Goal: Task Accomplishment & Management: Manage account settings

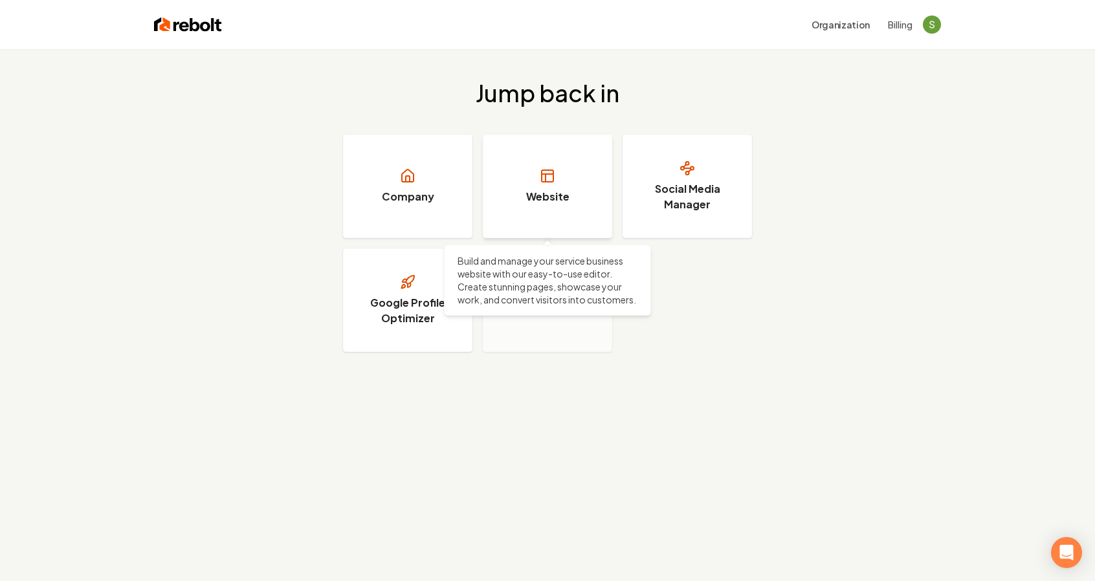
click at [525, 191] on link "Website" at bounding box center [547, 187] width 129 height 104
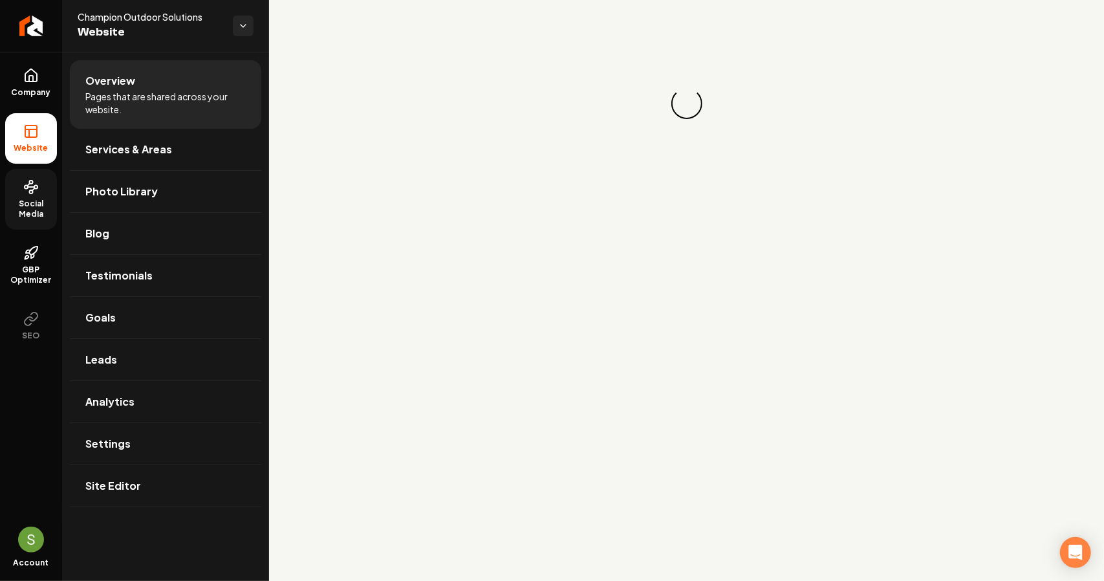
click at [35, 208] on span "Social Media" at bounding box center [31, 209] width 52 height 21
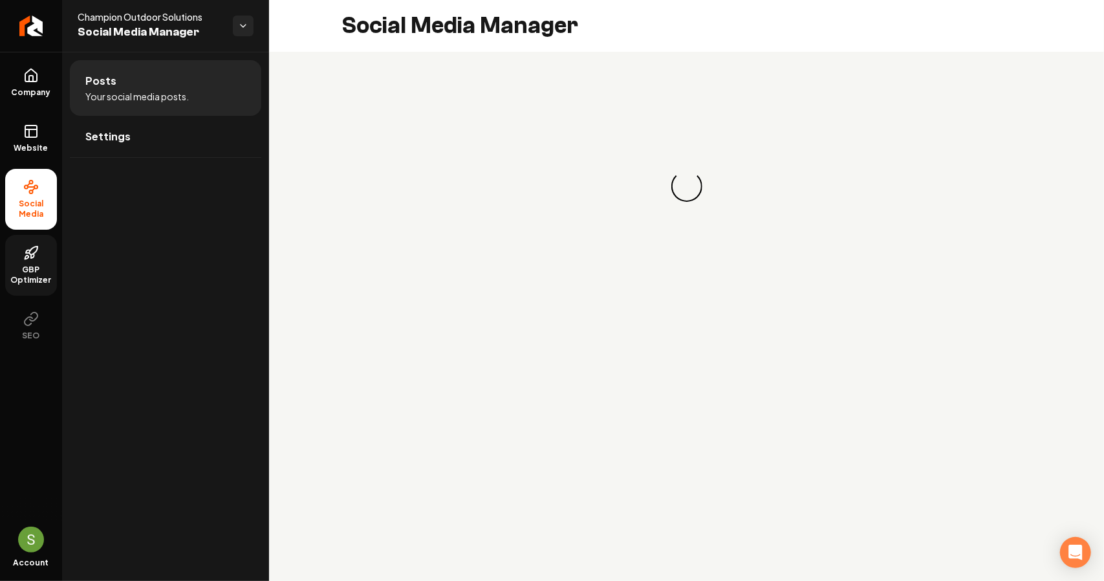
click at [36, 253] on icon at bounding box center [31, 253] width 16 height 16
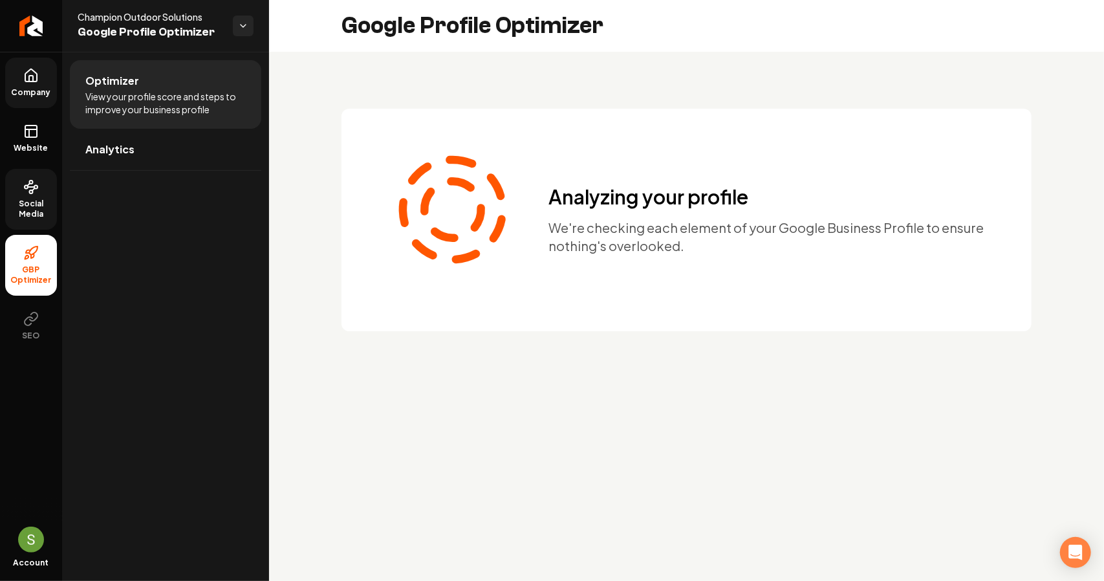
click at [35, 83] on link "Company" at bounding box center [31, 83] width 52 height 50
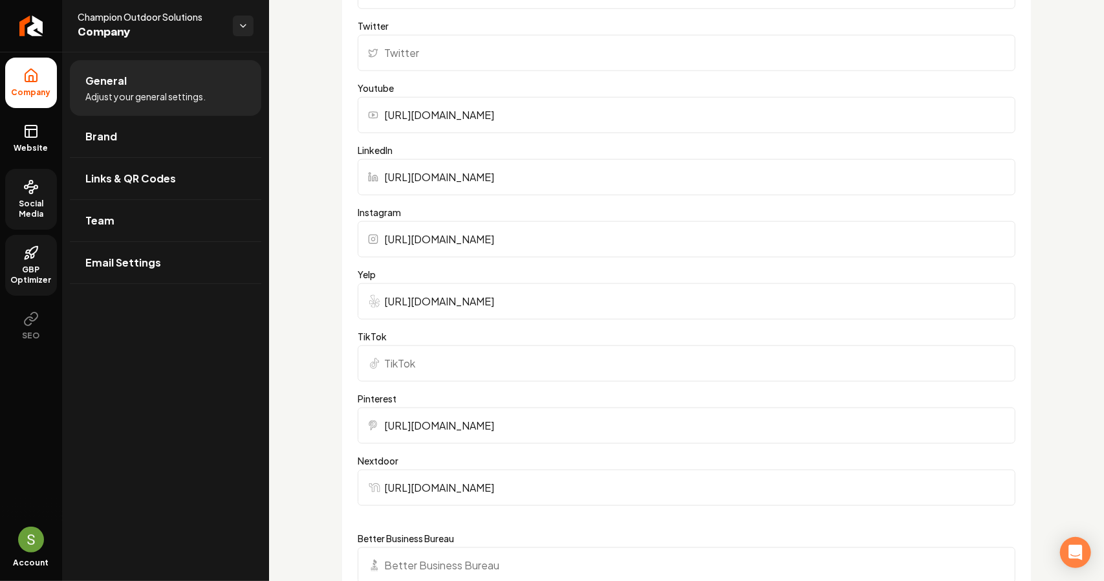
scroll to position [1035, 0]
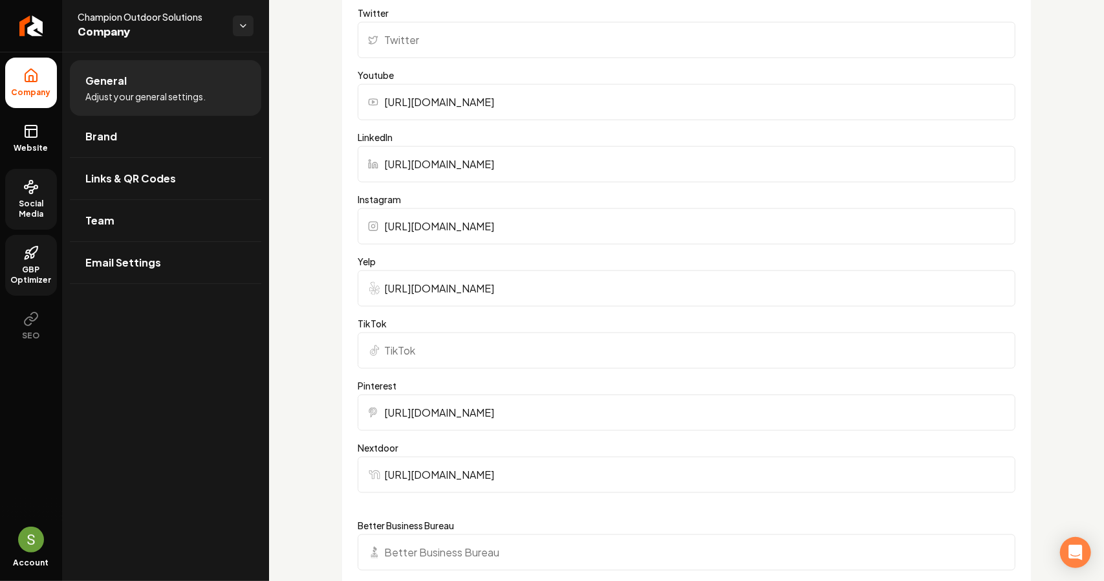
click at [494, 291] on input "[URL][DOMAIN_NAME]" at bounding box center [687, 288] width 658 height 36
click at [22, 138] on link "Website" at bounding box center [31, 138] width 52 height 50
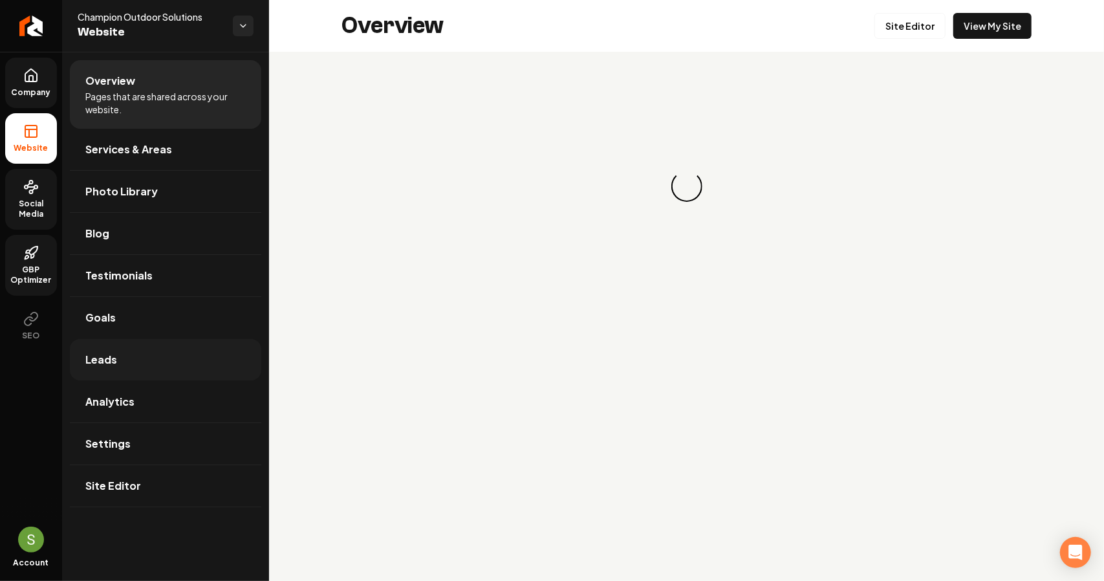
click at [123, 355] on link "Leads" at bounding box center [166, 359] width 192 height 41
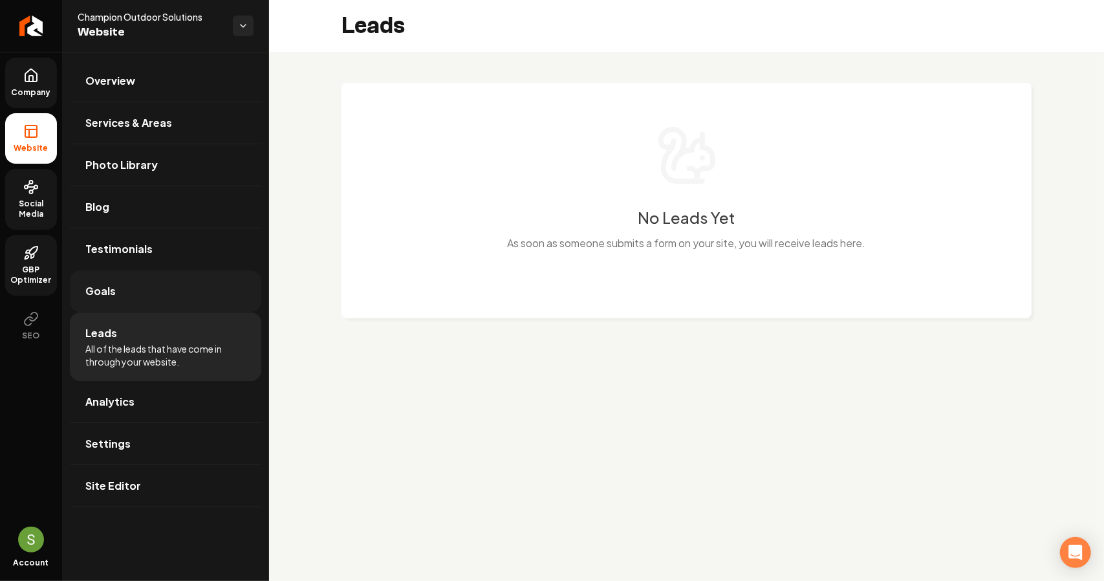
click at [127, 287] on link "Goals" at bounding box center [166, 290] width 192 height 41
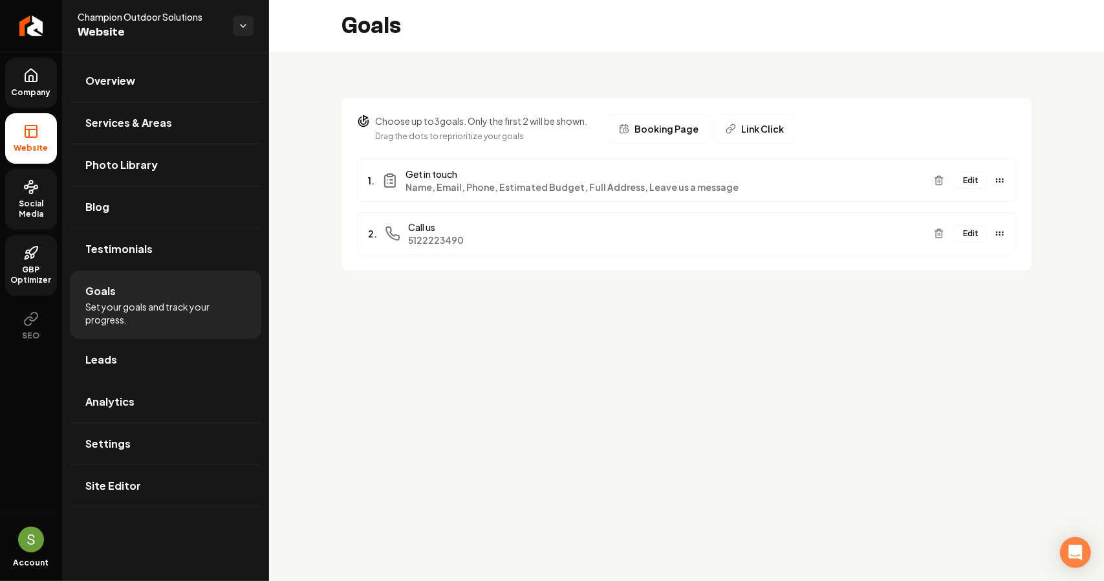
click at [741, 129] on span "Link Click" at bounding box center [762, 128] width 43 height 13
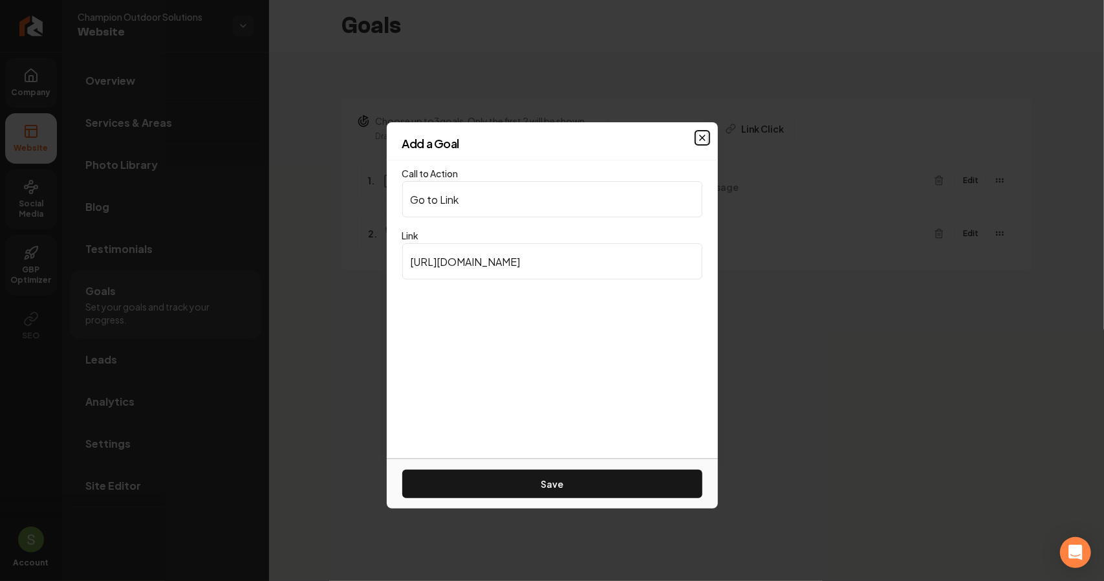
click at [701, 134] on icon "button" at bounding box center [702, 138] width 10 height 10
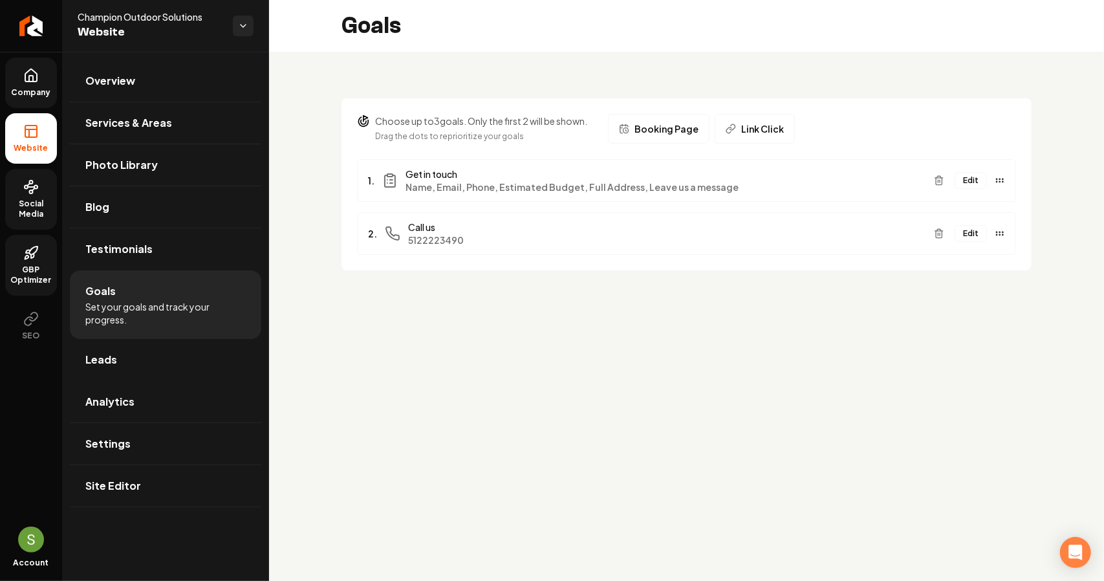
click at [683, 128] on span "Booking Page" at bounding box center [667, 128] width 64 height 13
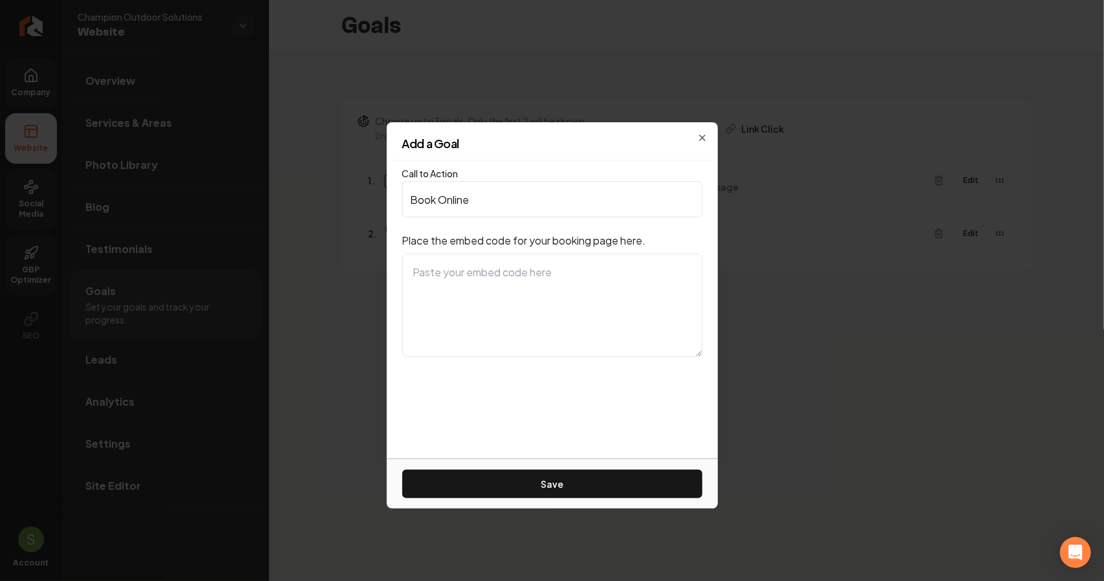
click at [701, 140] on h2 "Add a Goal" at bounding box center [552, 144] width 300 height 12
click at [703, 140] on div "Add a Goal" at bounding box center [552, 149] width 331 height 23
click at [703, 135] on icon "button" at bounding box center [702, 138] width 10 height 10
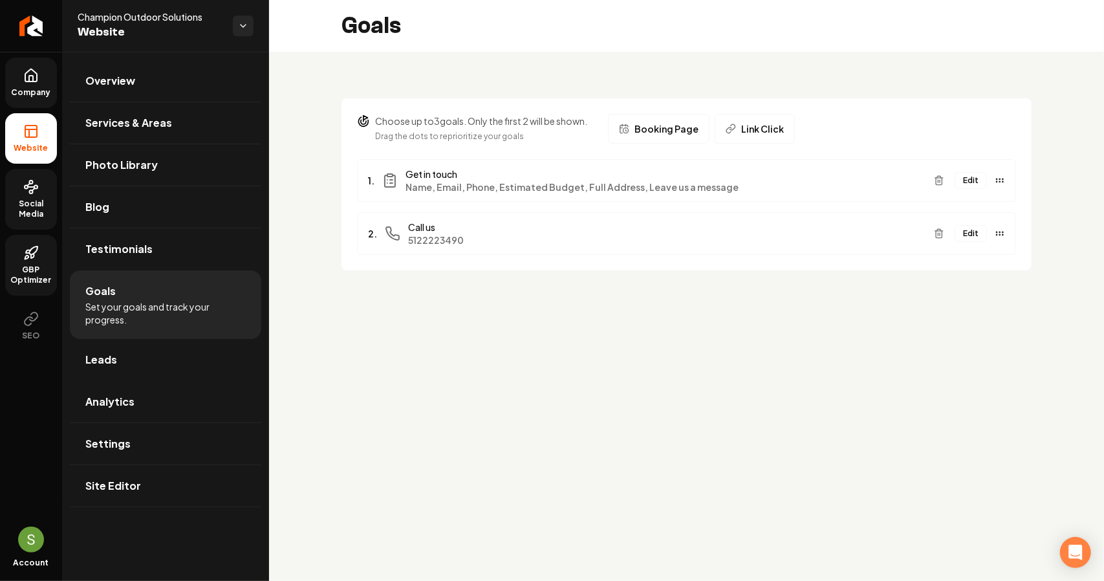
click at [972, 179] on button "Edit" at bounding box center [971, 180] width 32 height 17
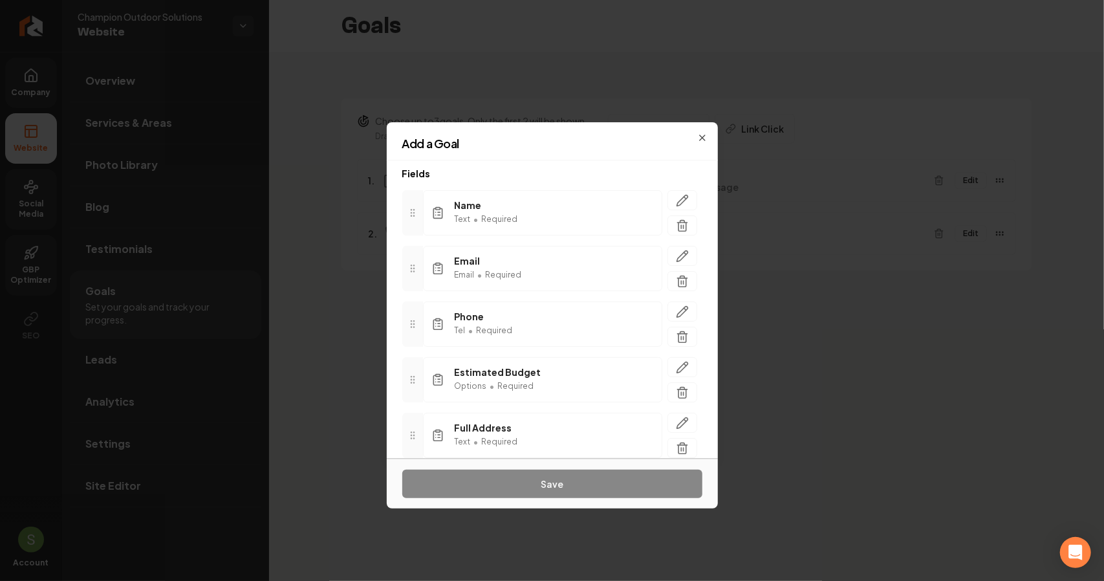
scroll to position [170, 0]
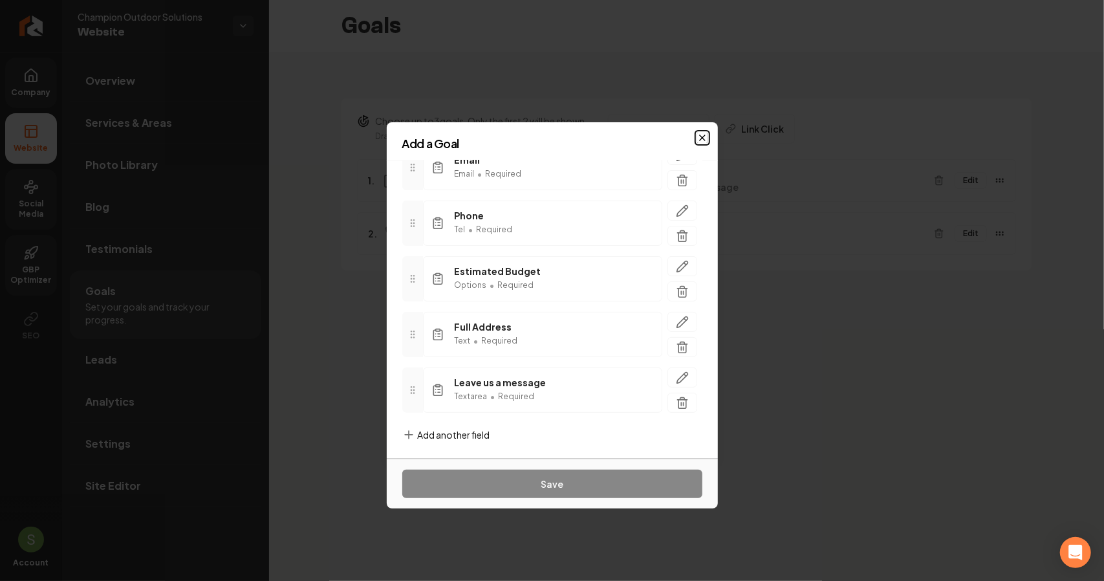
click at [704, 137] on icon "button" at bounding box center [702, 138] width 10 height 10
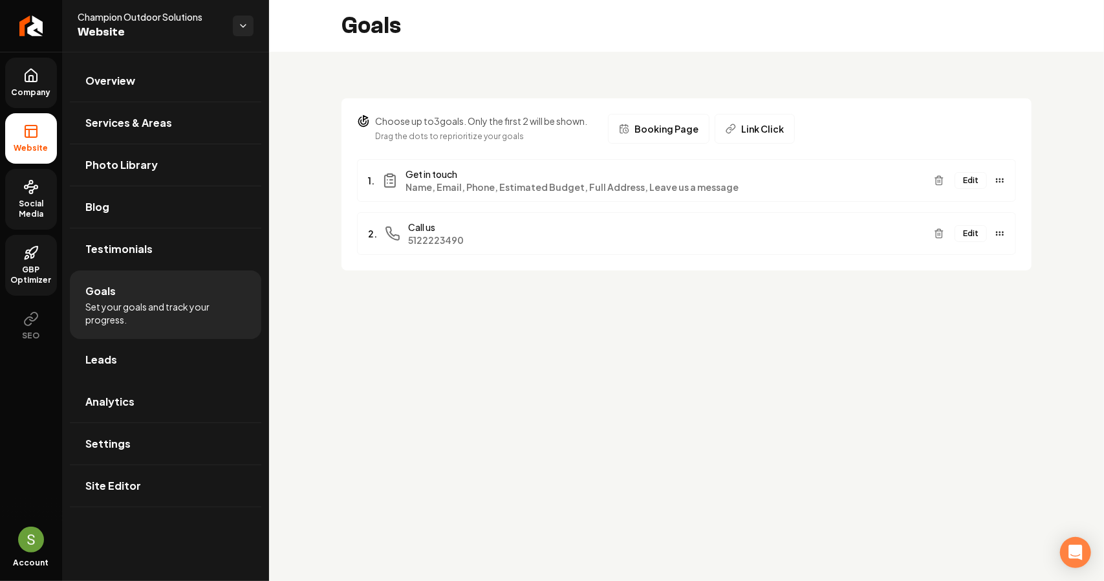
click at [419, 184] on span "Name, Email, Phone, Estimated Budget, Full Address, Leave us a message" at bounding box center [665, 187] width 518 height 13
click at [171, 353] on link "Leads" at bounding box center [166, 359] width 192 height 41
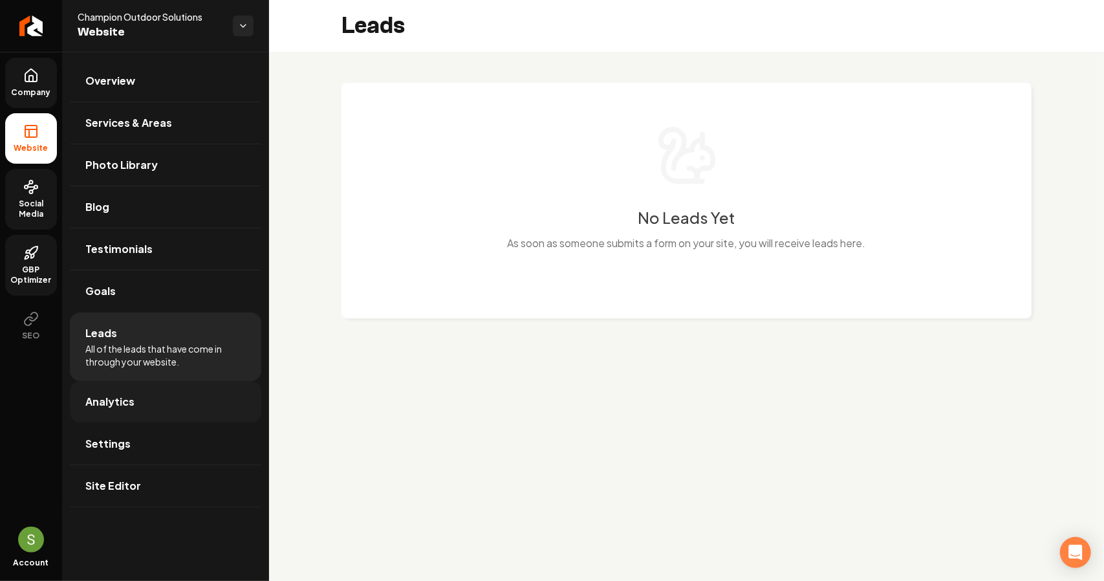
click at [154, 397] on link "Analytics" at bounding box center [166, 401] width 192 height 41
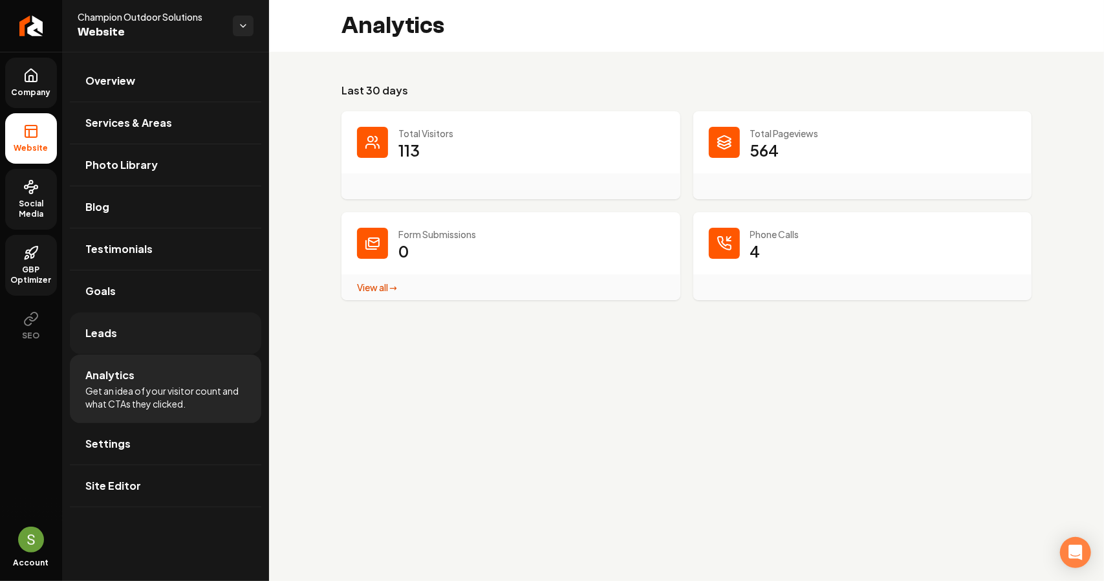
click at [152, 346] on link "Leads" at bounding box center [166, 333] width 192 height 41
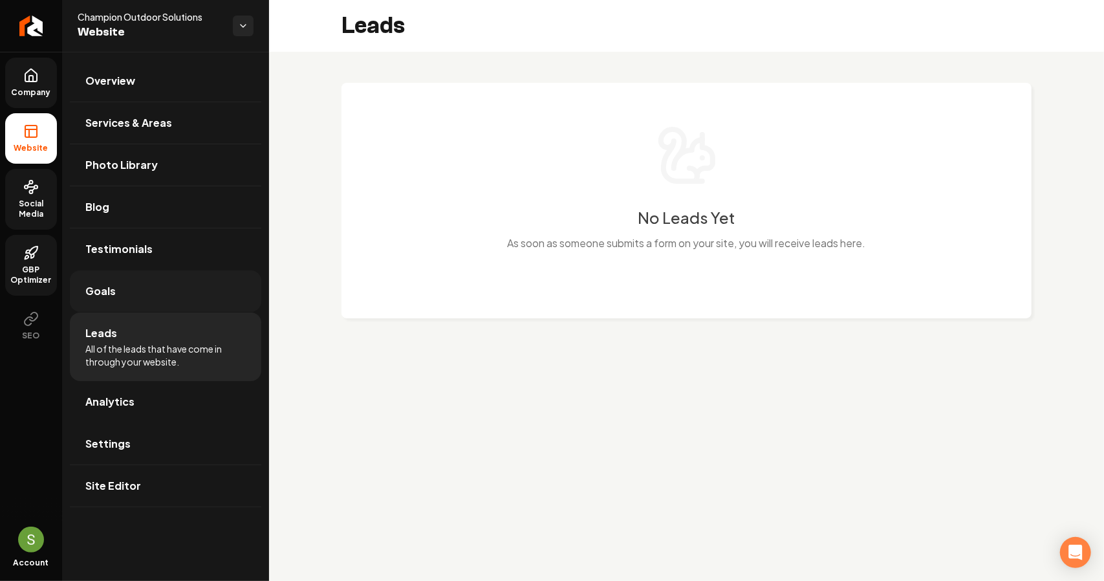
click at [151, 309] on link "Goals" at bounding box center [166, 290] width 192 height 41
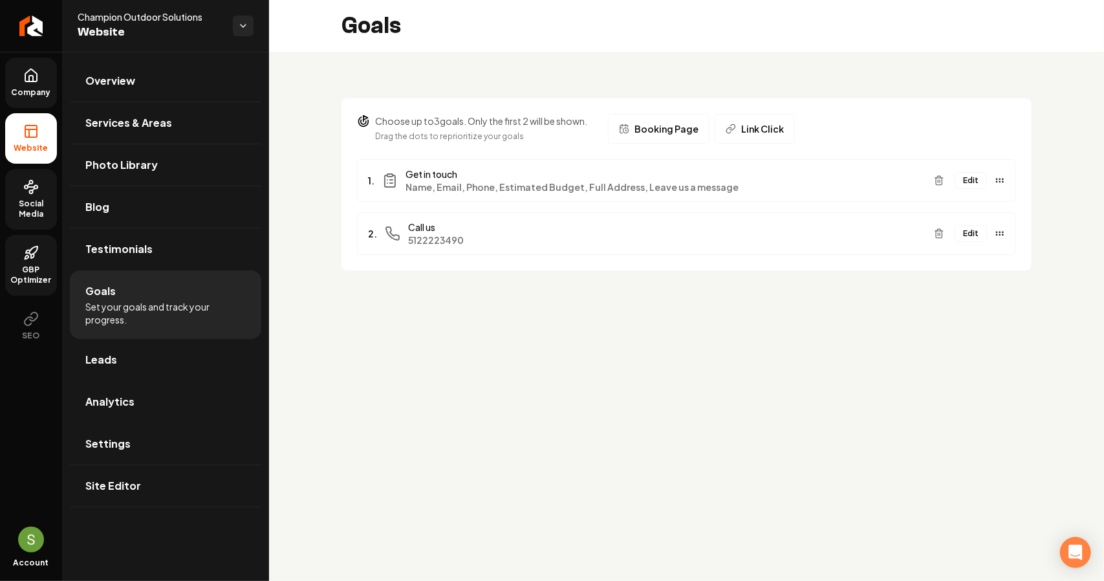
click at [980, 235] on button "Edit" at bounding box center [971, 233] width 32 height 17
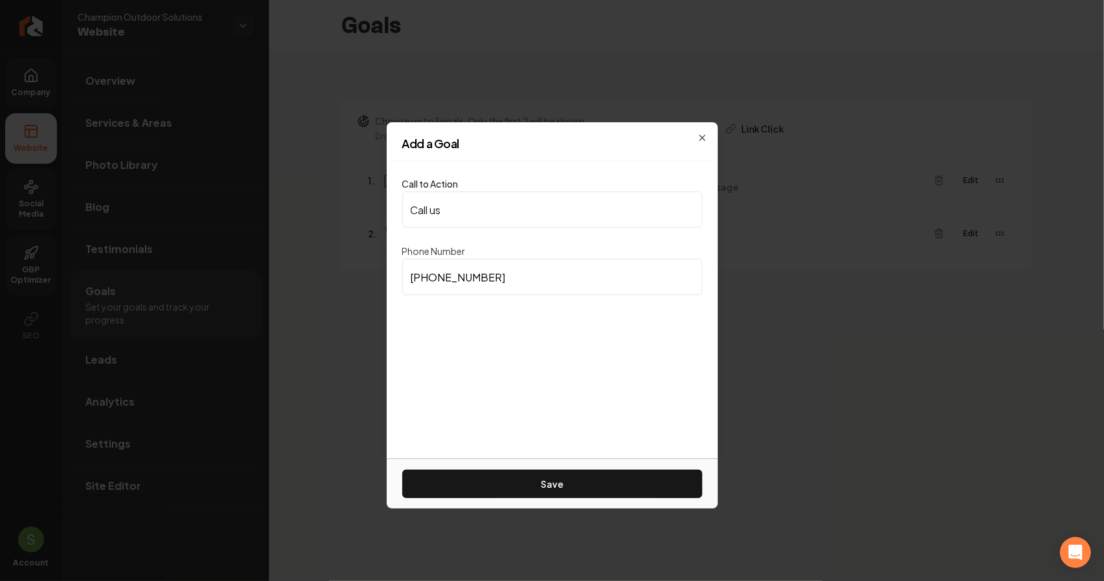
click at [571, 218] on input "Call us" at bounding box center [552, 210] width 300 height 36
click at [705, 135] on icon "button" at bounding box center [702, 138] width 10 height 10
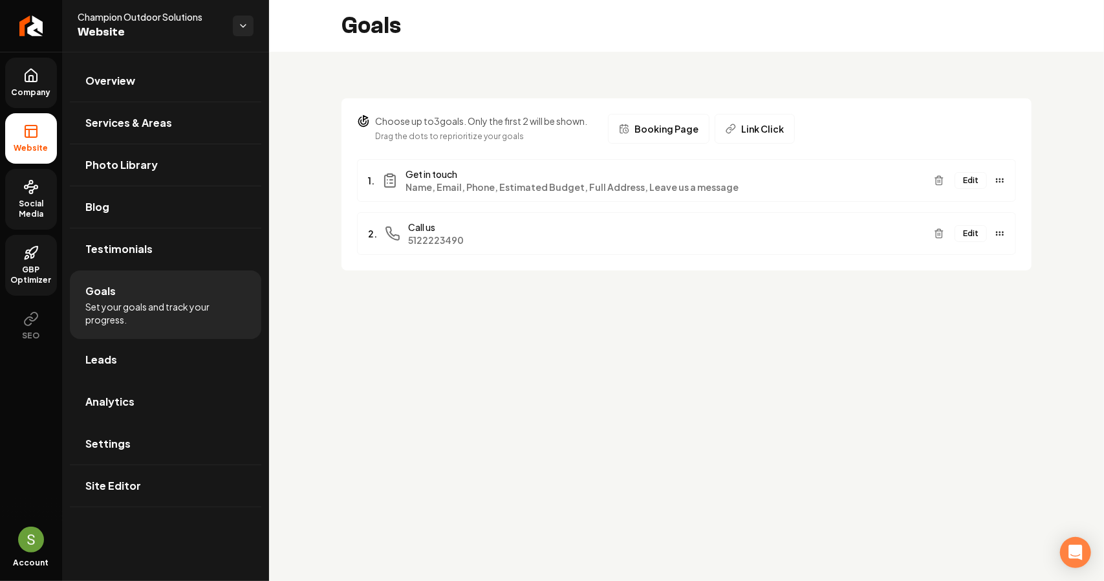
click at [735, 125] on icon "Main content area" at bounding box center [731, 129] width 10 height 10
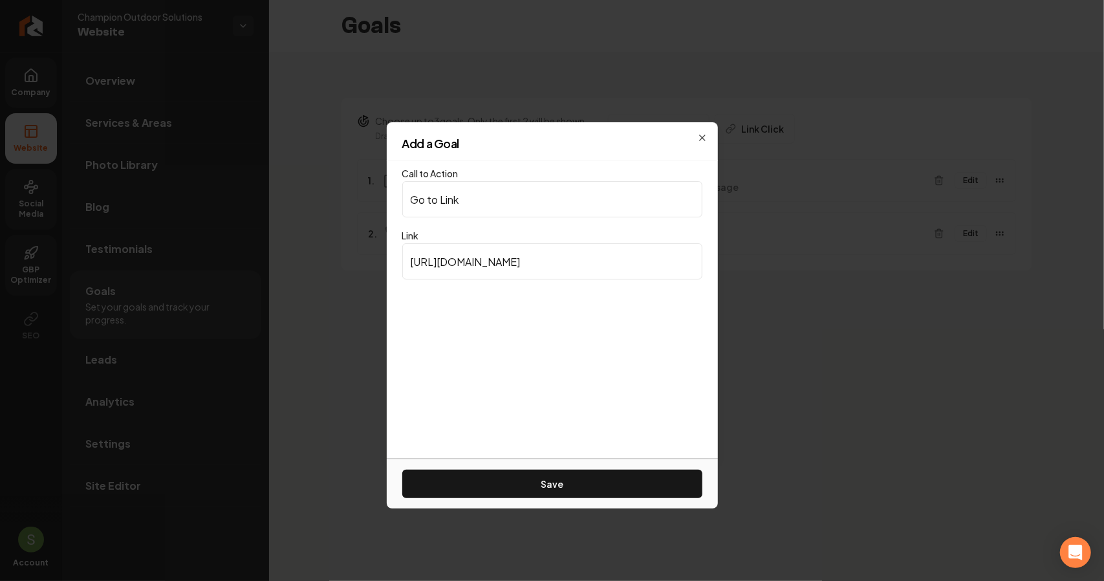
click at [701, 132] on div "Add a Goal Call to Action Go to Link Link [URL][DOMAIN_NAME] Save Close" at bounding box center [552, 290] width 331 height 336
click at [701, 137] on icon "button" at bounding box center [702, 138] width 10 height 10
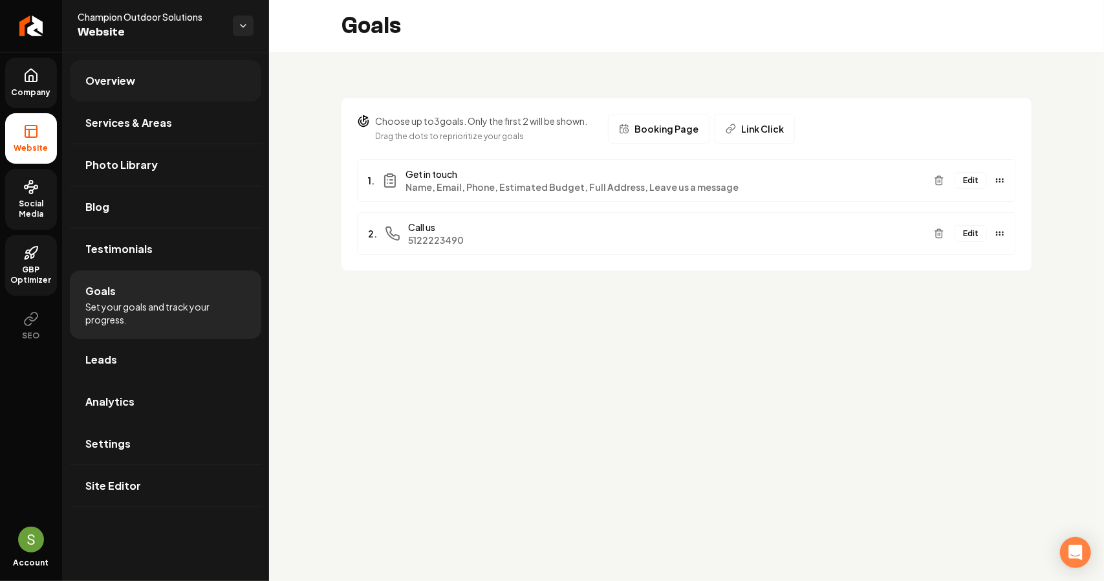
click at [193, 89] on link "Overview" at bounding box center [166, 80] width 192 height 41
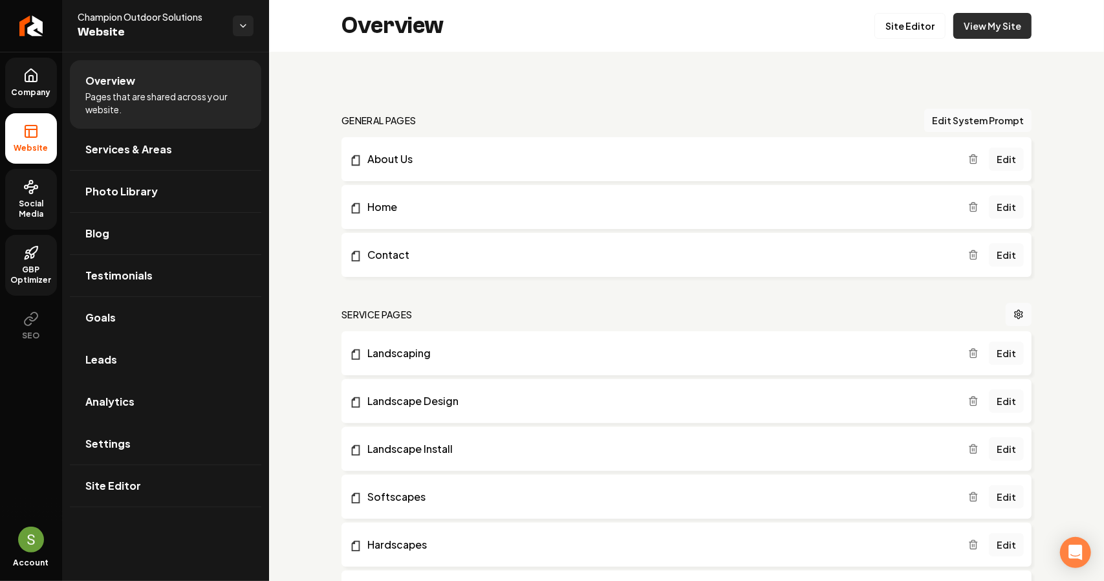
click at [996, 24] on link "View My Site" at bounding box center [993, 26] width 78 height 26
